Goal: Find specific page/section: Find specific page/section

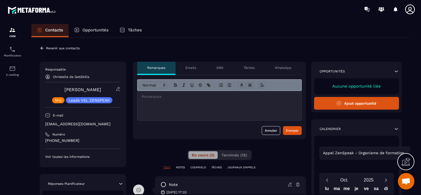
click at [43, 48] on icon at bounding box center [42, 48] width 5 height 5
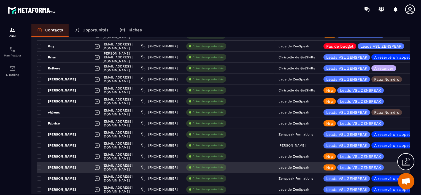
scroll to position [633, 0]
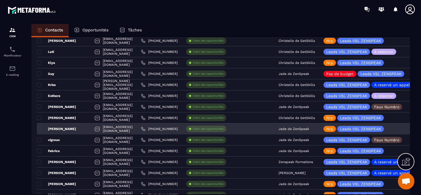
click at [309, 128] on p "Jade de ZenSpeak" at bounding box center [293, 129] width 31 height 4
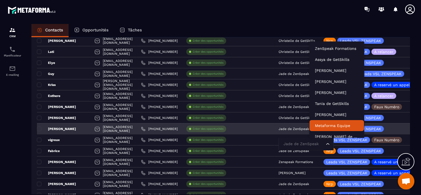
scroll to position [4, 0]
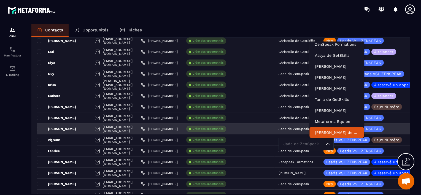
click at [322, 144] on input "Search for option" at bounding box center [303, 144] width 42 height 6
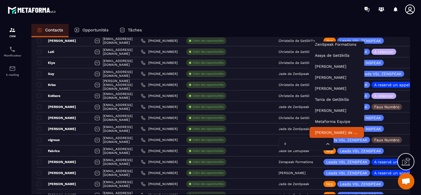
type input "**"
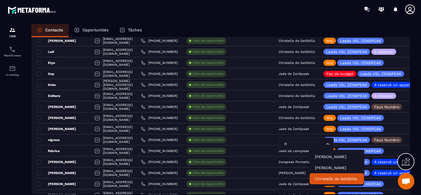
scroll to position [0, 0]
click at [334, 181] on p "Christelle de GetSkills" at bounding box center [337, 179] width 44 height 6
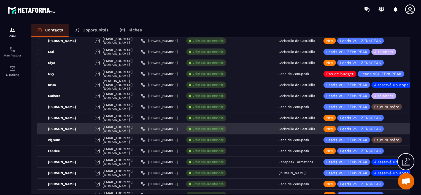
click at [77, 127] on div "[PERSON_NAME]" at bounding box center [63, 128] width 53 height 11
